Goal: Transaction & Acquisition: Purchase product/service

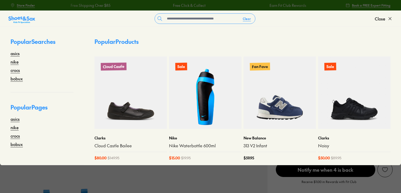
select select "*"
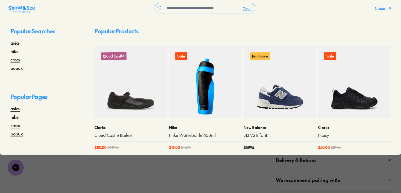
click at [383, 9] on span "Close" at bounding box center [379, 8] width 10 height 6
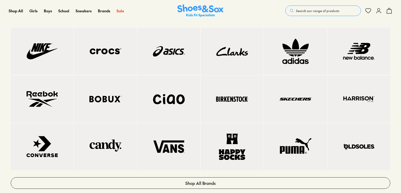
click at [168, 45] on img at bounding box center [169, 51] width 42 height 26
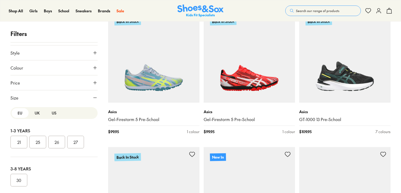
click at [51, 112] on button "US" at bounding box center [54, 113] width 17 height 10
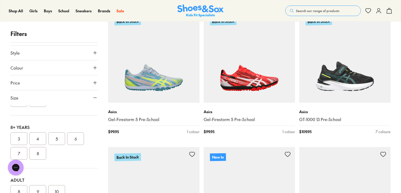
click at [54, 136] on button "5" at bounding box center [56, 138] width 17 height 13
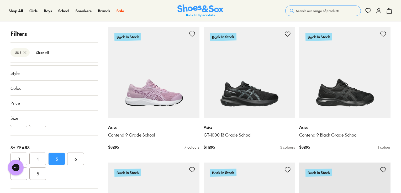
scroll to position [944, 0]
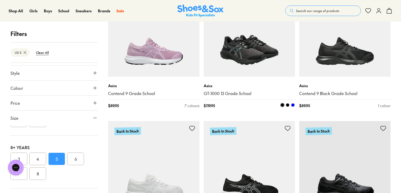
click at [267, 40] on img at bounding box center [248, 30] width 91 height 91
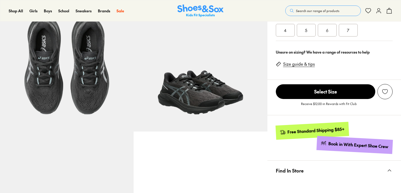
select select "*"
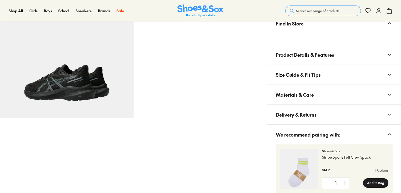
click at [294, 96] on span "Materials & Care" at bounding box center [294, 94] width 38 height 15
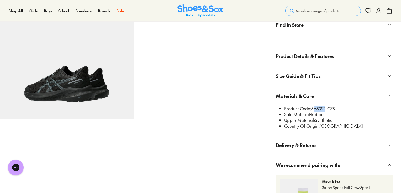
scroll to position [0, 0]
drag, startPoint x: 312, startPoint y: 106, endPoint x: 325, endPoint y: 109, distance: 12.5
click at [325, 109] on li "Product Code: SAS392_C7S" at bounding box center [338, 109] width 108 height 6
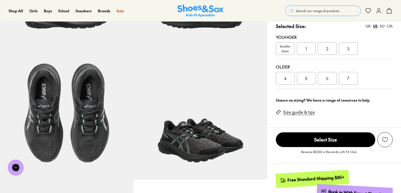
scroll to position [83, 0]
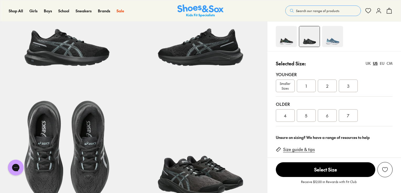
click at [302, 115] on div "5" at bounding box center [305, 115] width 19 height 13
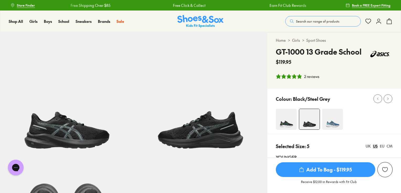
click at [312, 77] on div "2 reviews" at bounding box center [311, 77] width 15 height 6
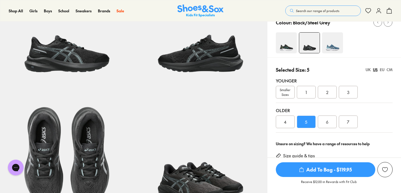
scroll to position [24, 0]
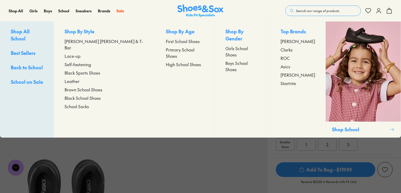
click at [284, 74] on span "[PERSON_NAME]" at bounding box center [297, 75] width 34 height 6
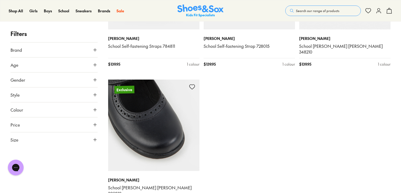
click at [159, 131] on img at bounding box center [153, 124] width 91 height 91
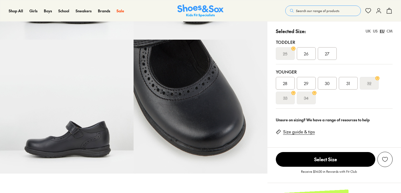
select select "*"
